Goal: Transaction & Acquisition: Subscribe to service/newsletter

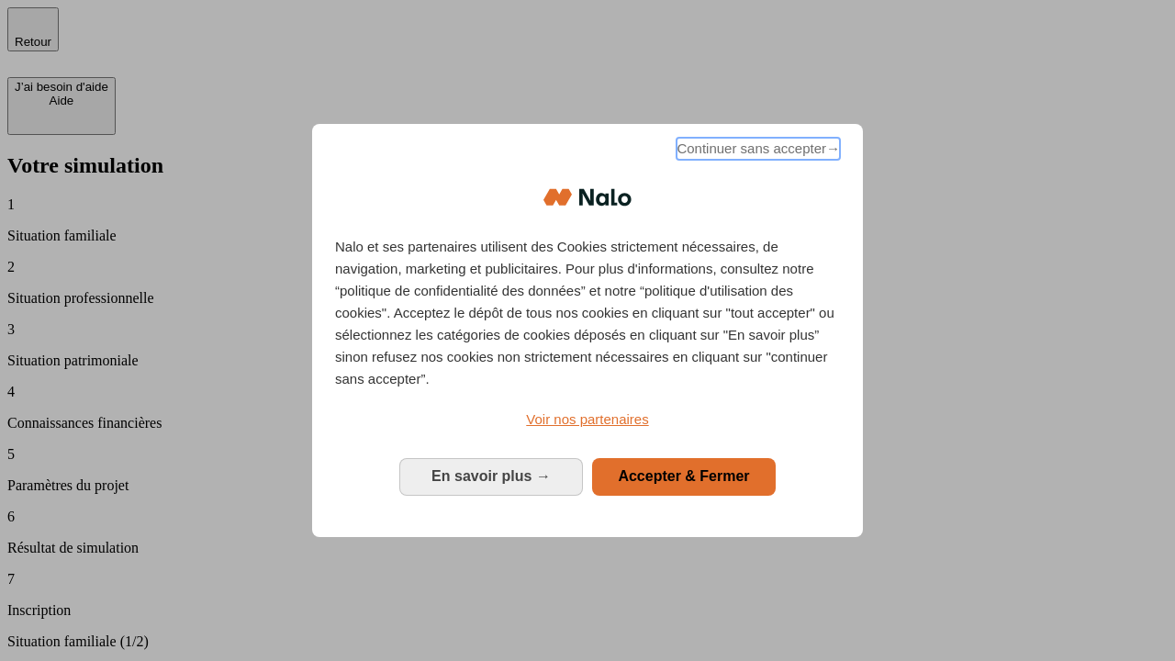
click at [756, 151] on span "Continuer sans accepter →" at bounding box center [757, 149] width 163 height 22
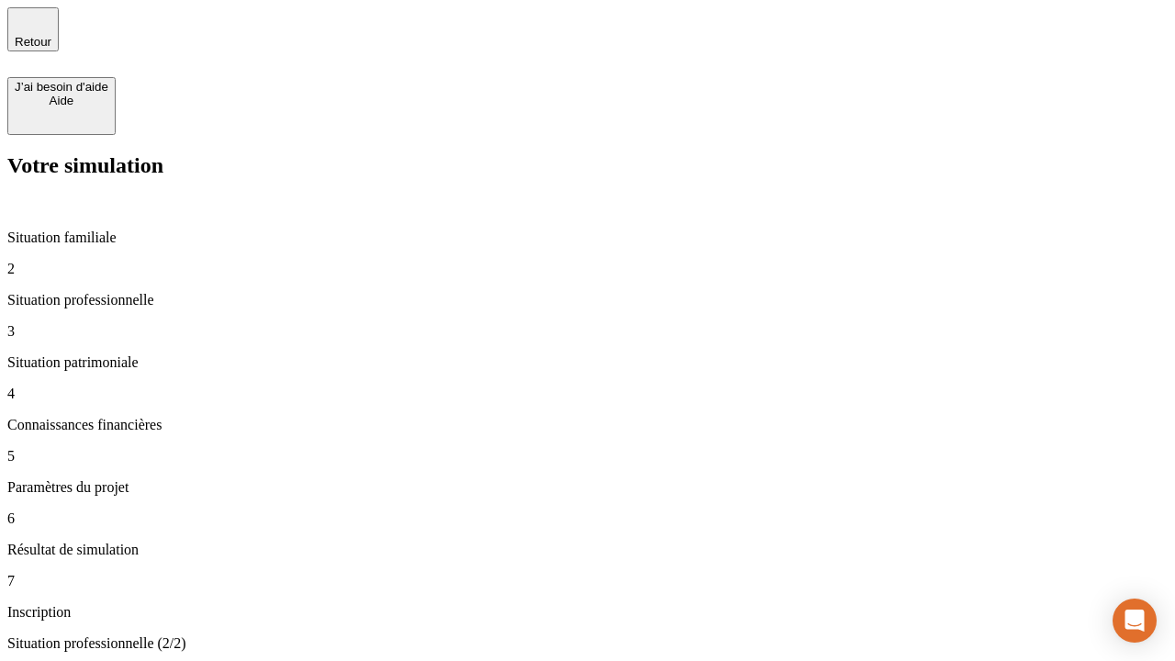
type input "30 000"
type input "1 000"
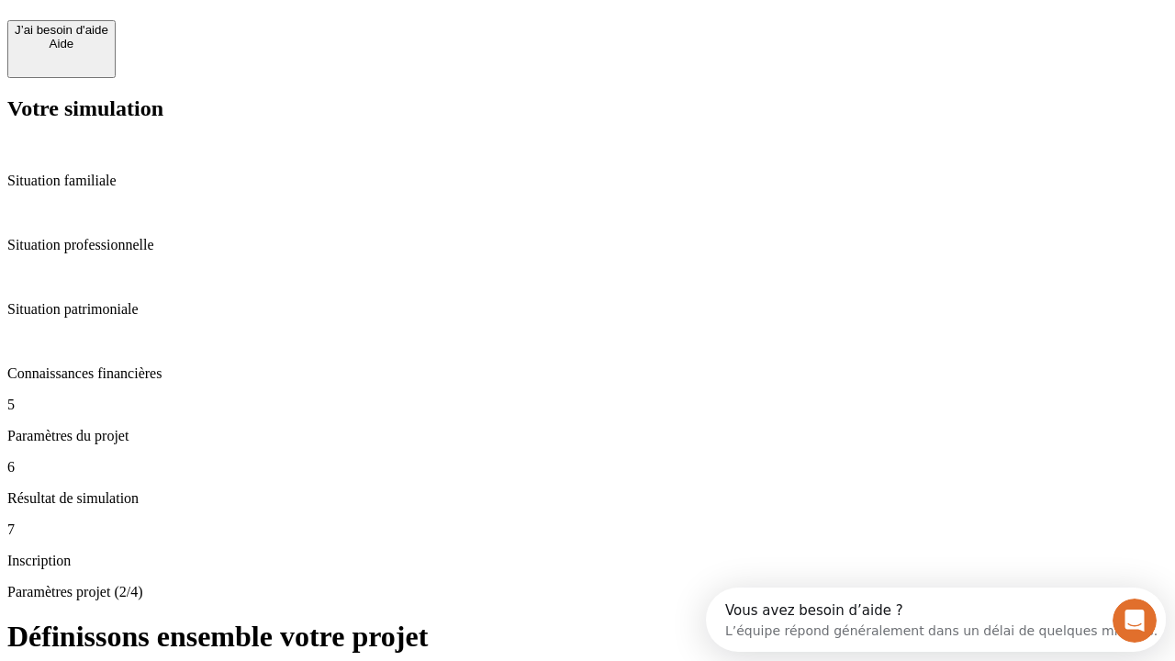
scroll to position [35, 0]
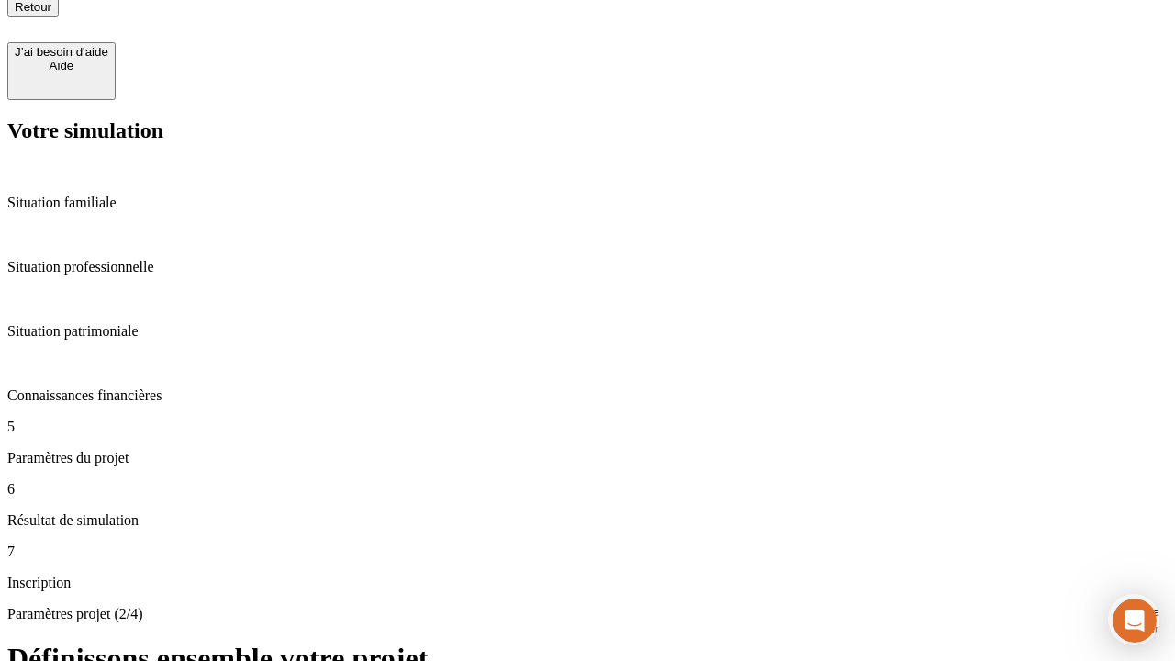
type input "65"
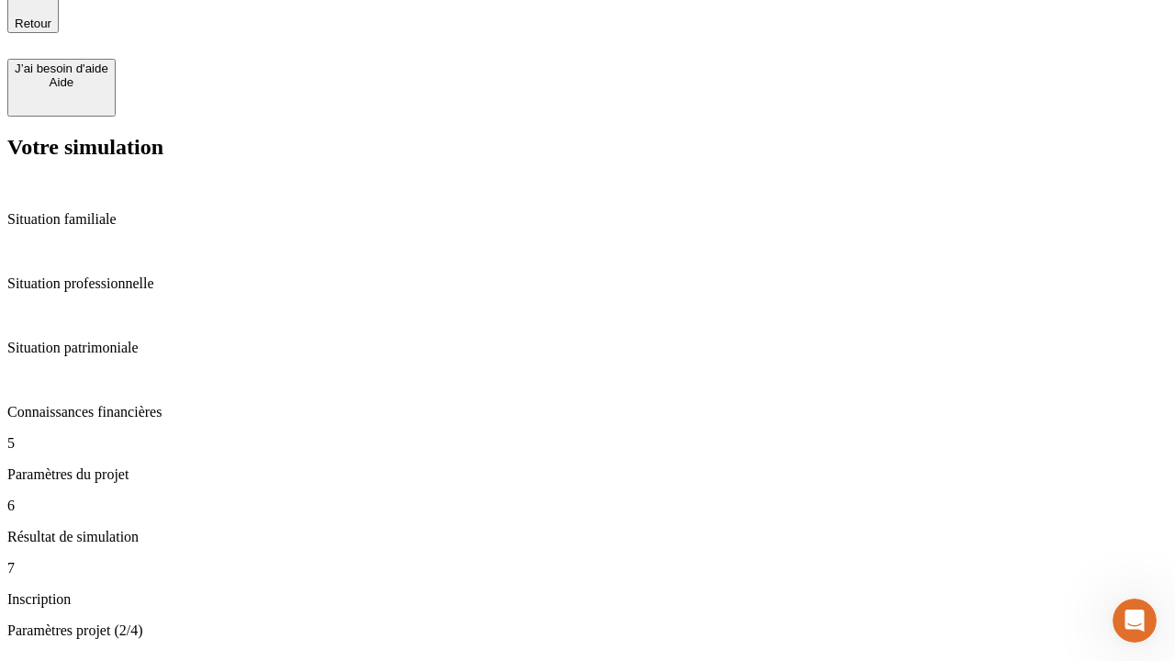
type input "5 000"
type input "640"
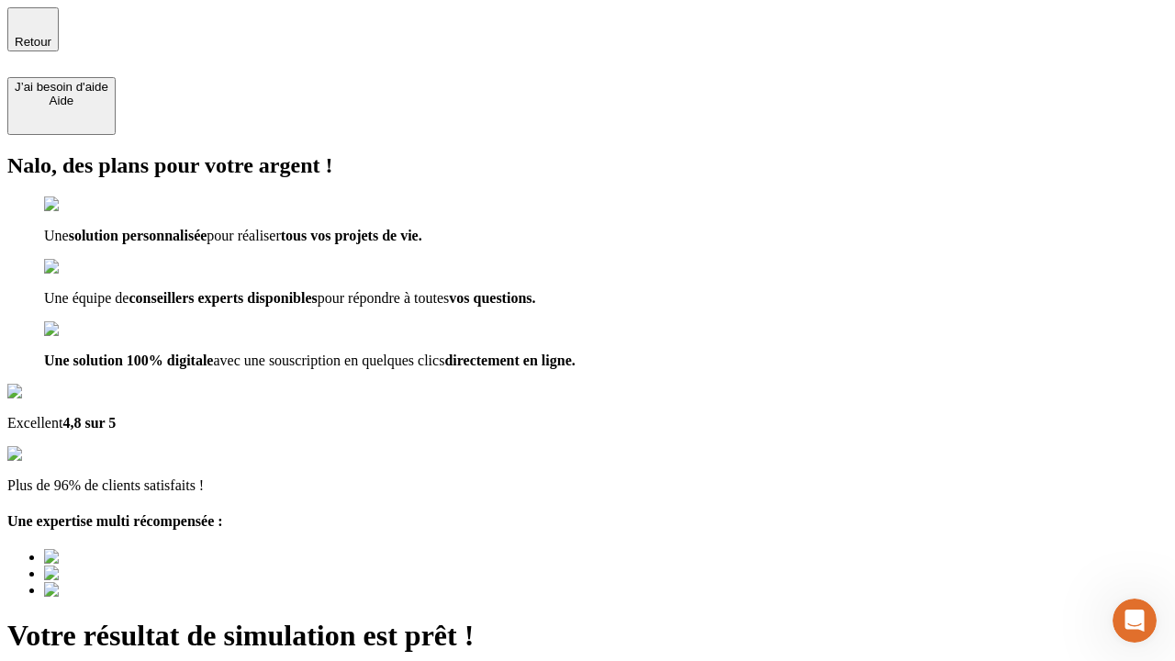
type input "[EMAIL_ADDRESS][DOMAIN_NAME]"
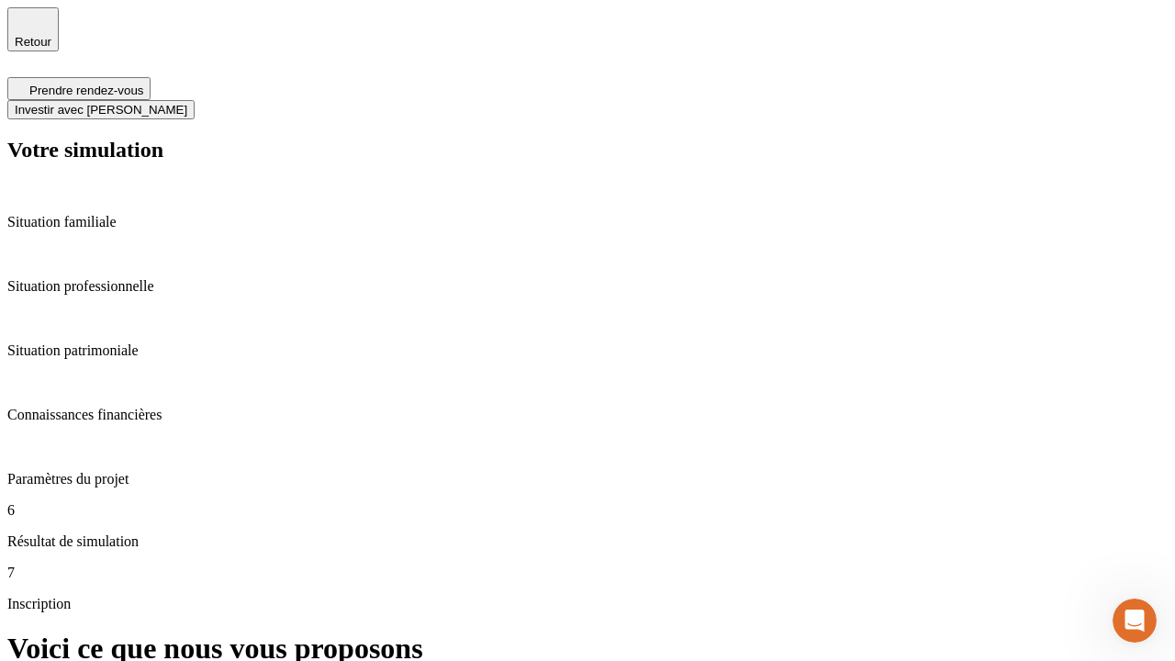
click at [187, 103] on span "Investir avec [PERSON_NAME]" at bounding box center [101, 110] width 173 height 14
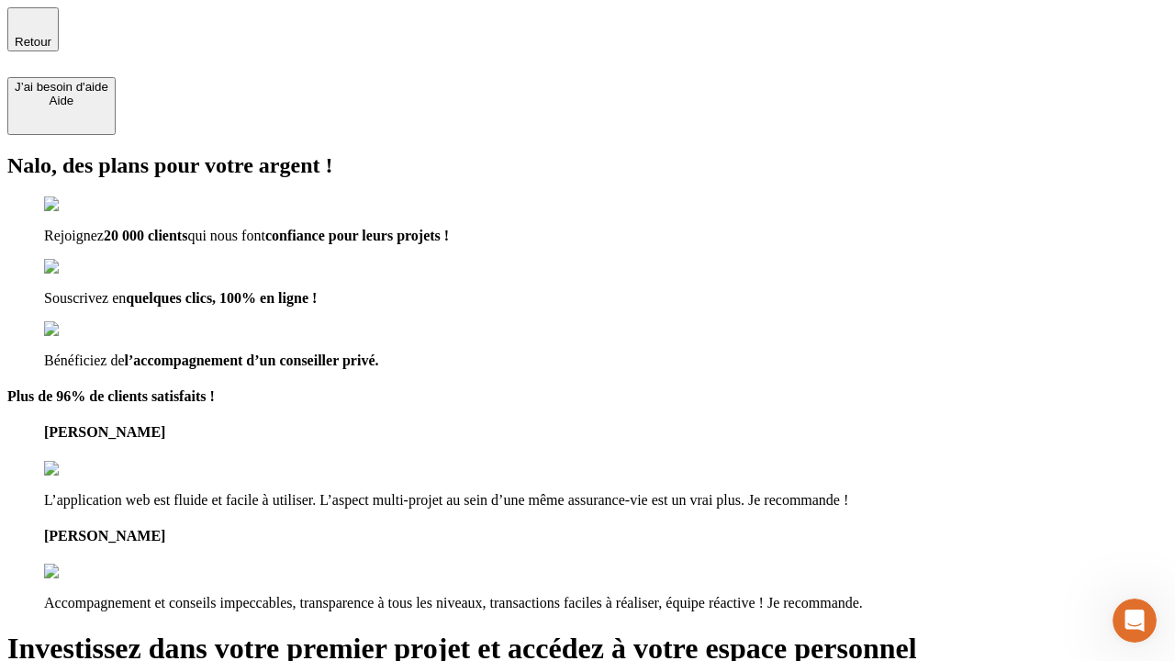
type input "abc"
